Goal: Task Accomplishment & Management: Use online tool/utility

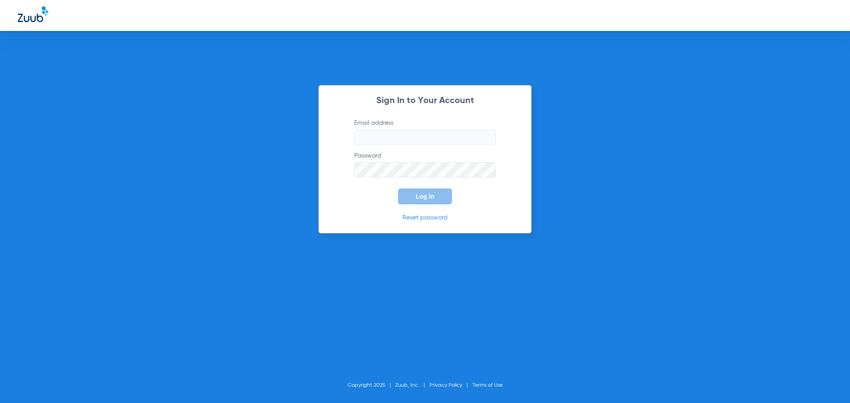
type input "[PERSON_NAME][EMAIL_ADDRESS][DOMAIN_NAME]"
click at [430, 194] on span "Log In" at bounding box center [425, 196] width 19 height 7
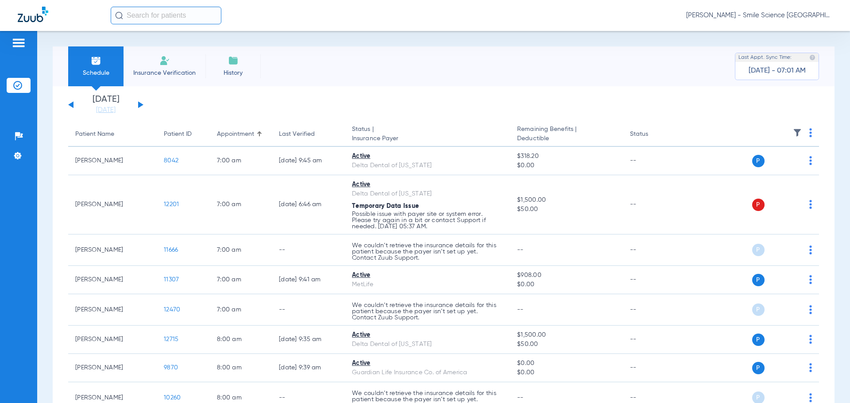
click at [809, 131] on img at bounding box center [810, 132] width 3 height 9
click at [757, 166] on span "Verify All" at bounding box center [771, 168] width 53 height 6
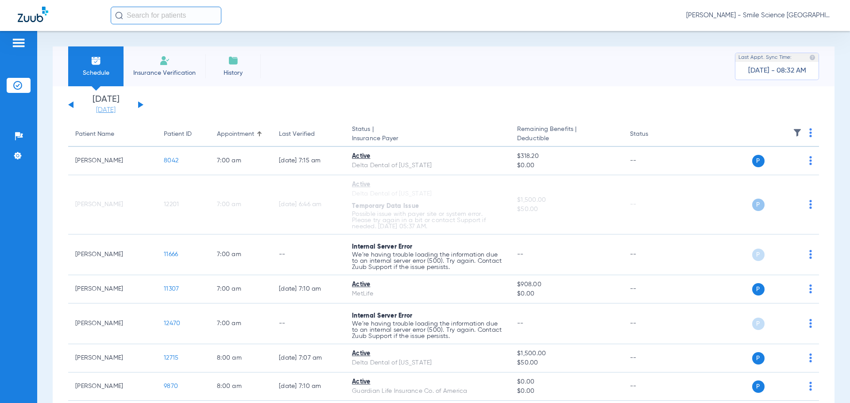
click at [110, 112] on link "[DATE]" at bounding box center [105, 110] width 53 height 9
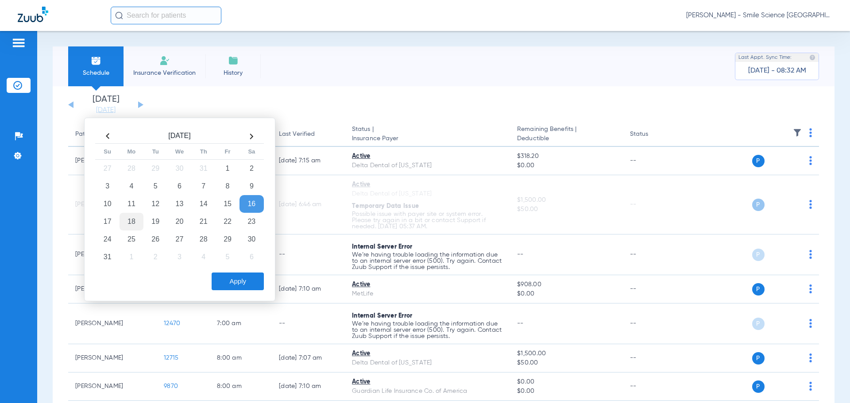
click at [127, 221] on td "18" at bounding box center [132, 222] width 24 height 18
click at [228, 275] on button "Apply" at bounding box center [238, 282] width 52 height 18
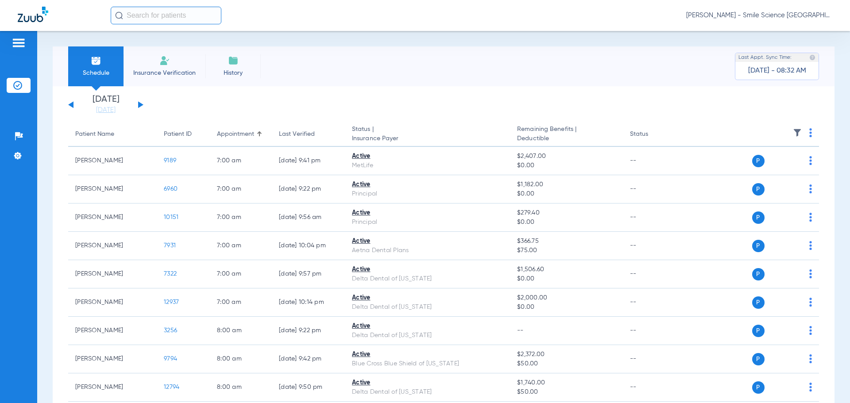
click at [809, 133] on img at bounding box center [810, 132] width 3 height 9
click at [774, 169] on span "Verify All" at bounding box center [769, 168] width 55 height 6
click at [176, 15] on input "text" at bounding box center [166, 16] width 111 height 18
click at [168, 12] on input "text" at bounding box center [166, 16] width 111 height 18
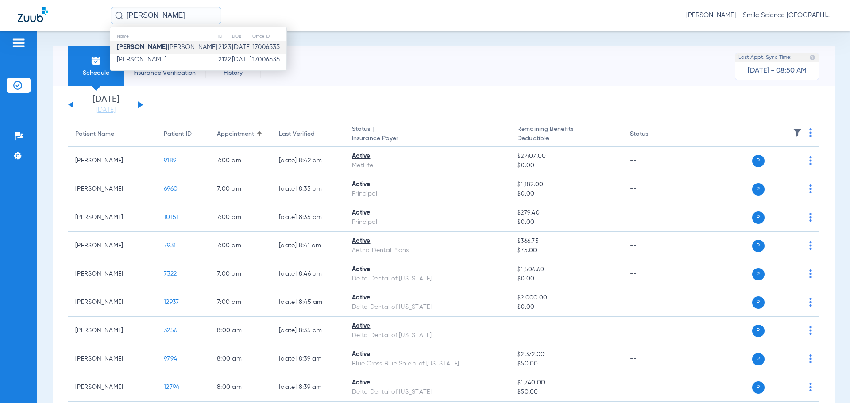
type input "[PERSON_NAME]"
click at [218, 46] on td "2123" at bounding box center [225, 47] width 14 height 12
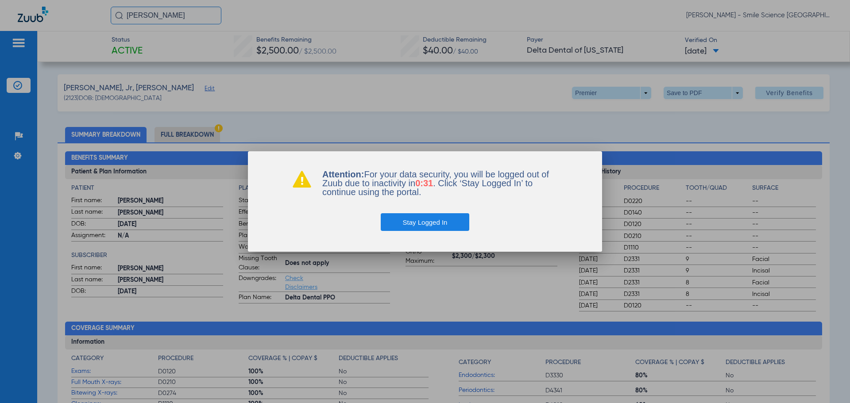
click at [416, 220] on button "Stay Logged In" at bounding box center [425, 222] width 89 height 18
